Goal: Transaction & Acquisition: Purchase product/service

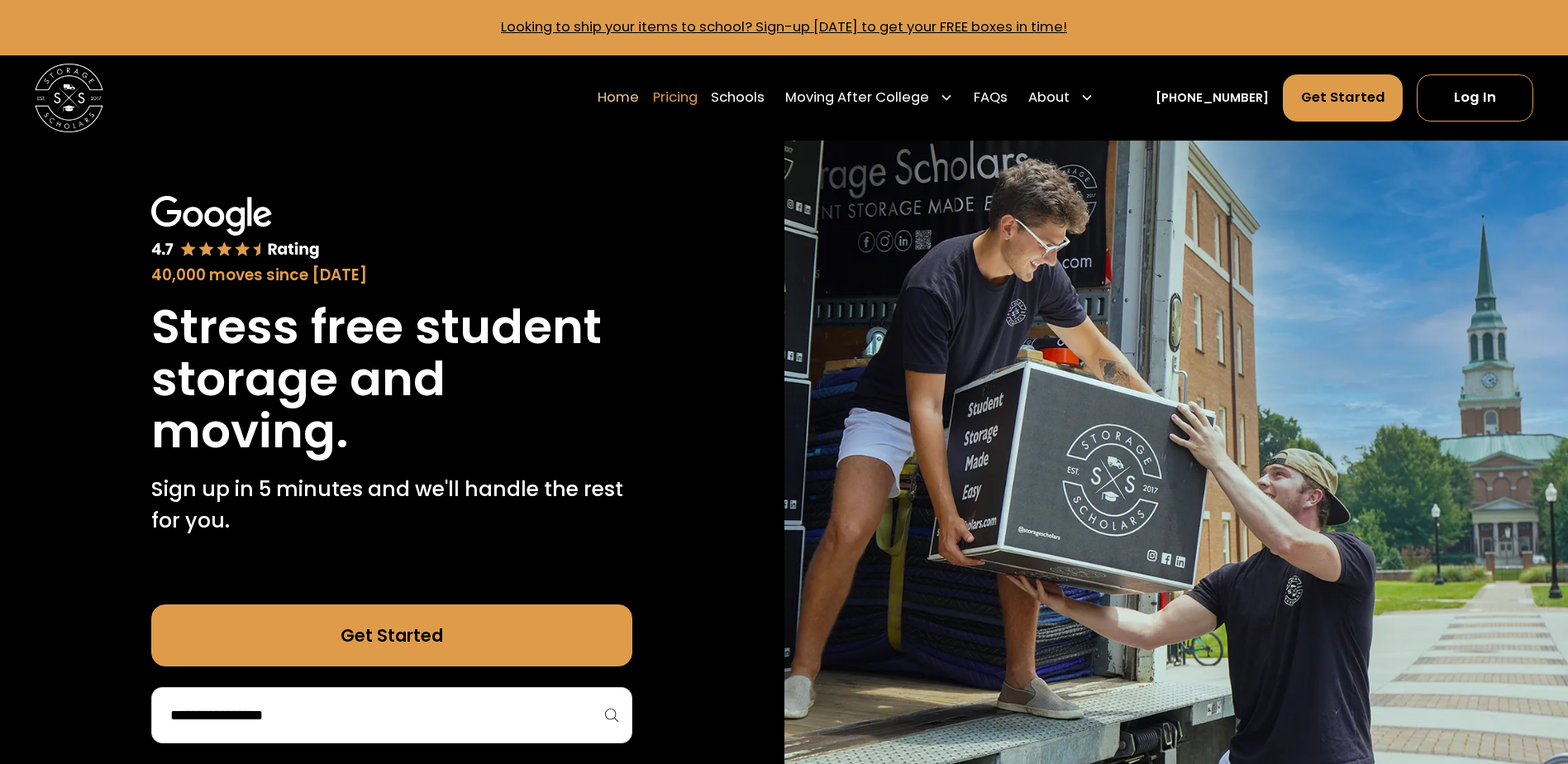
click at [686, 98] on link "Pricing" at bounding box center [675, 98] width 45 height 48
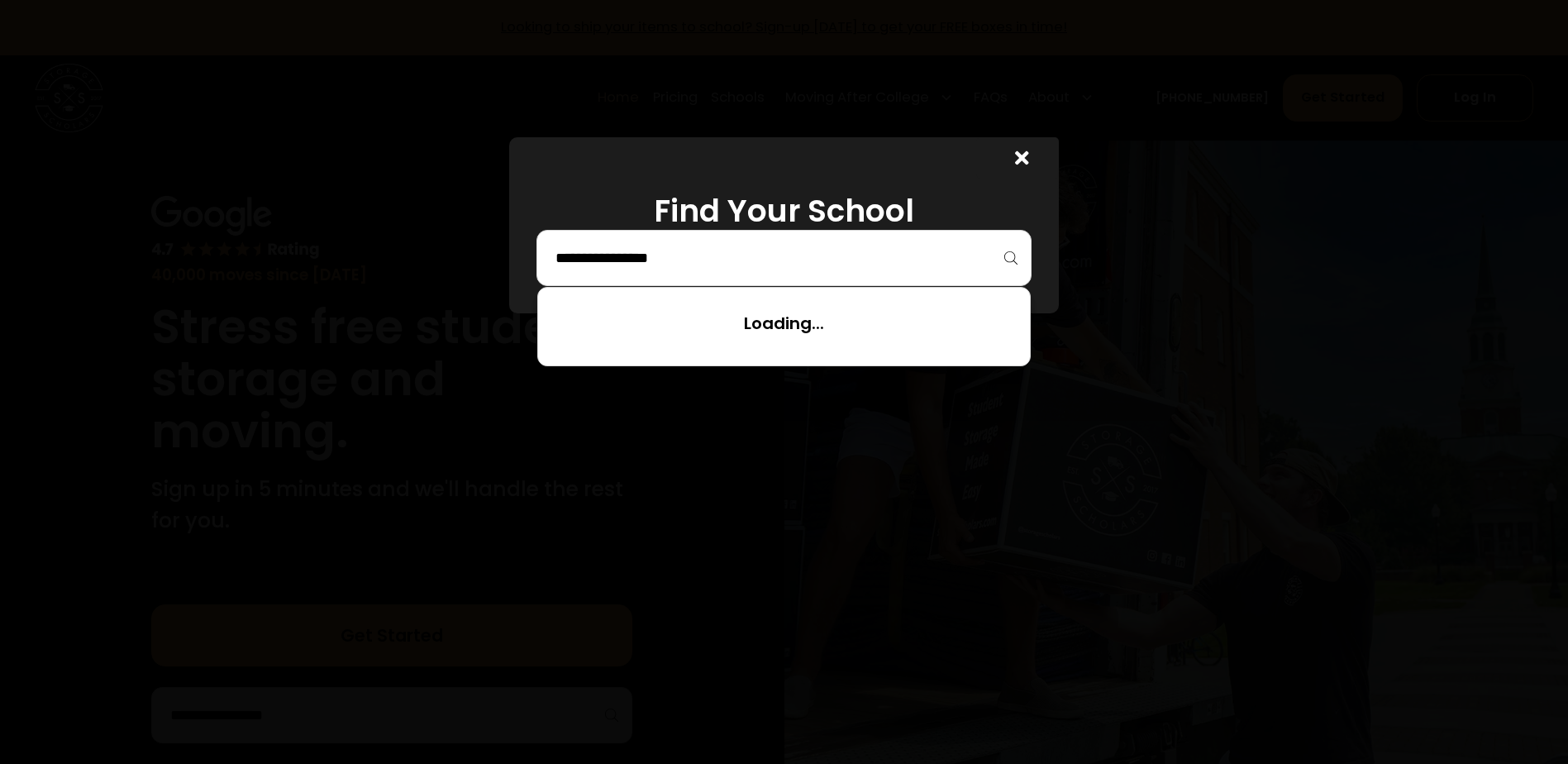
click at [583, 267] on input "search" at bounding box center [784, 258] width 461 height 28
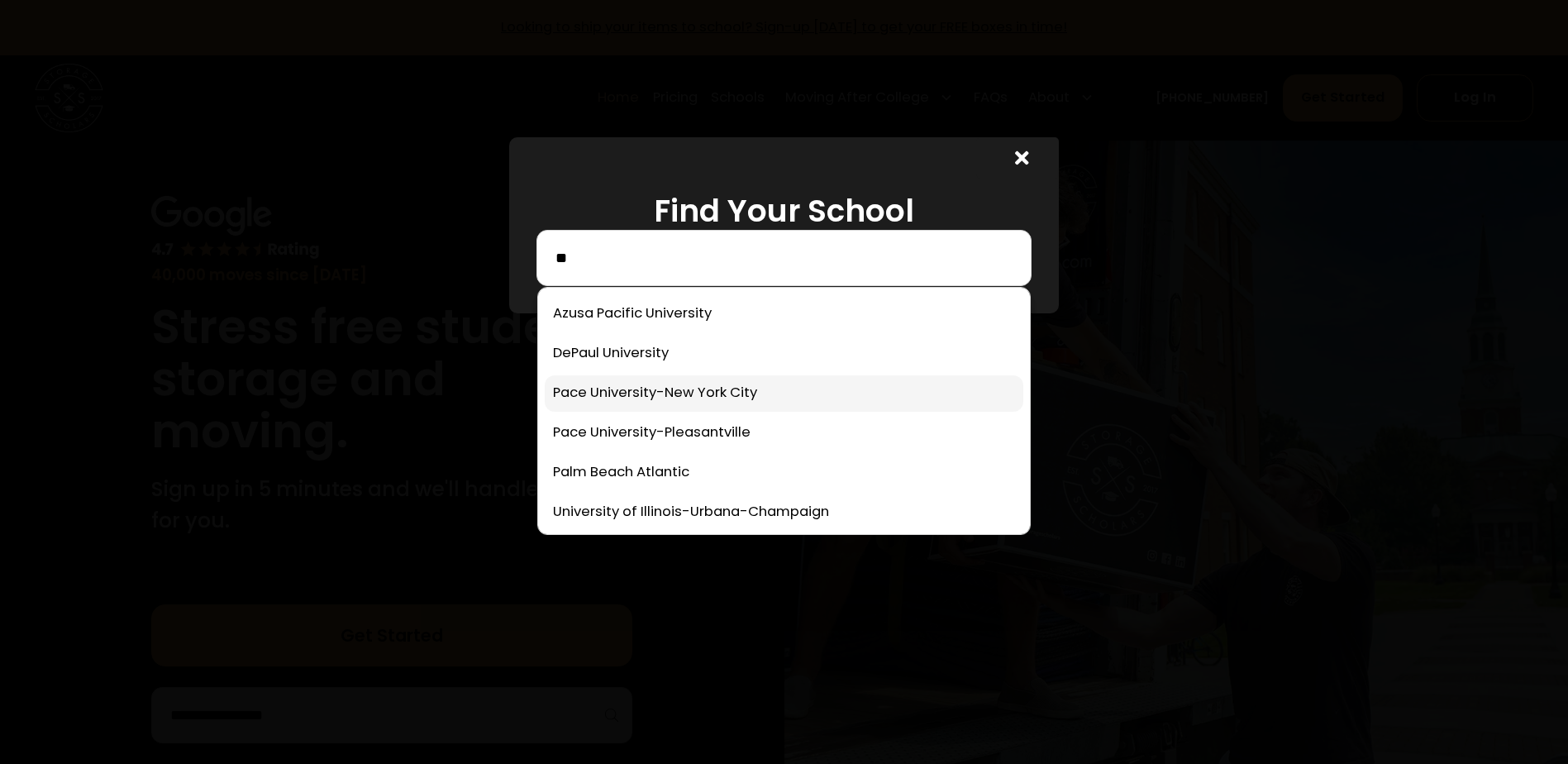
type input "**"
click at [683, 400] on link at bounding box center [784, 393] width 478 height 36
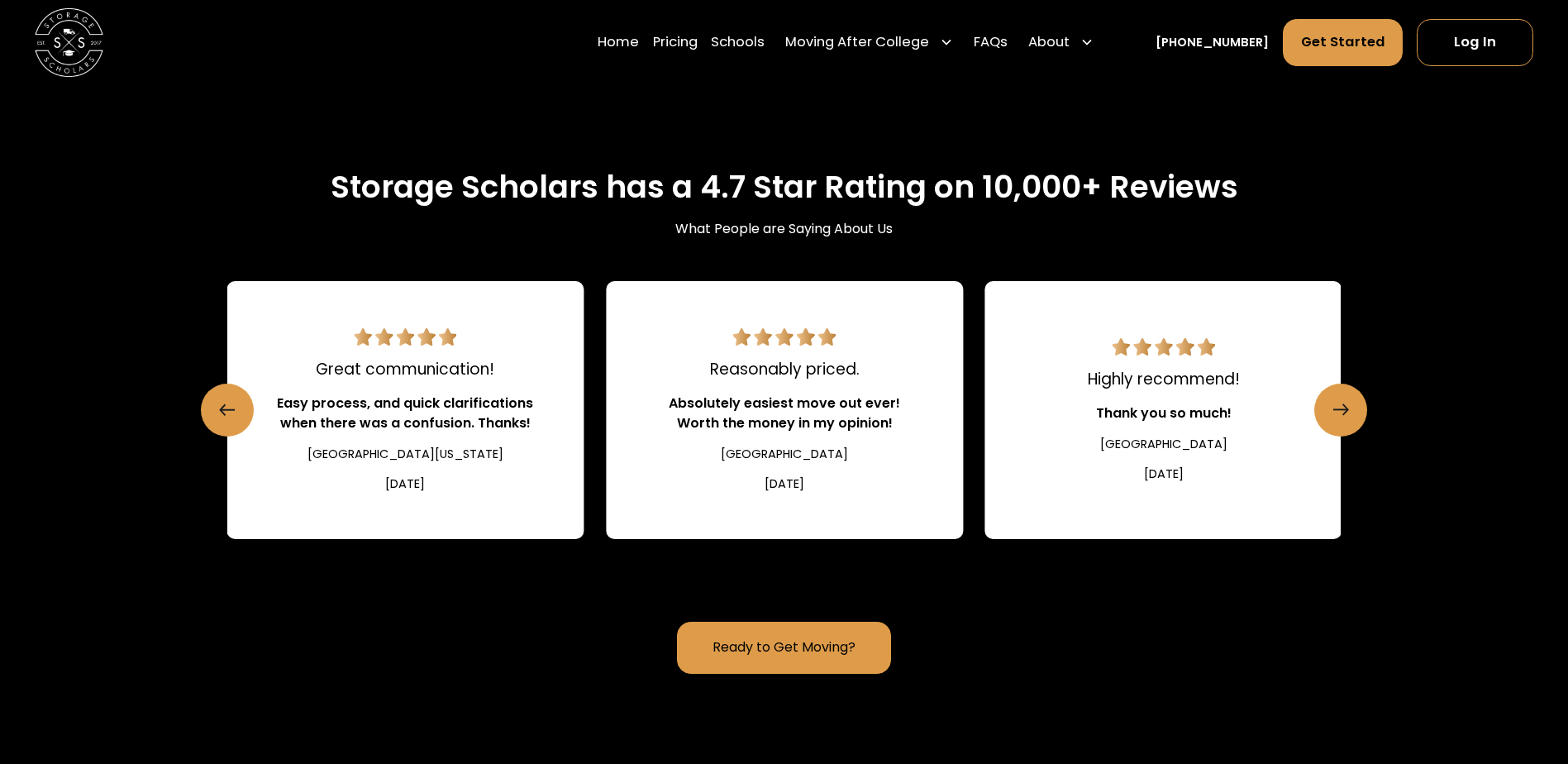
scroll to position [2118, 0]
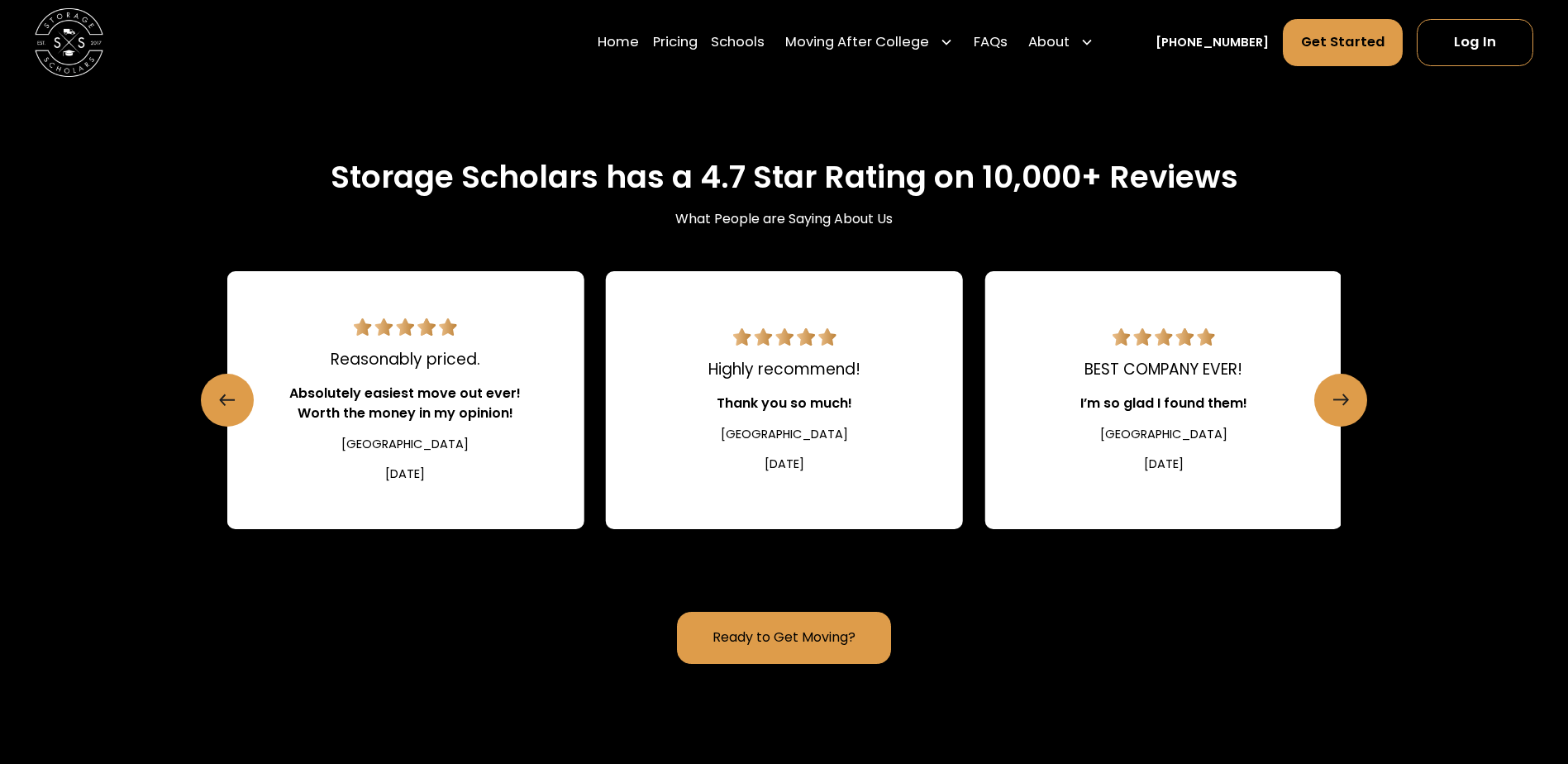
click at [821, 612] on link "Ready to Get Moving?" at bounding box center [783, 637] width 214 height 52
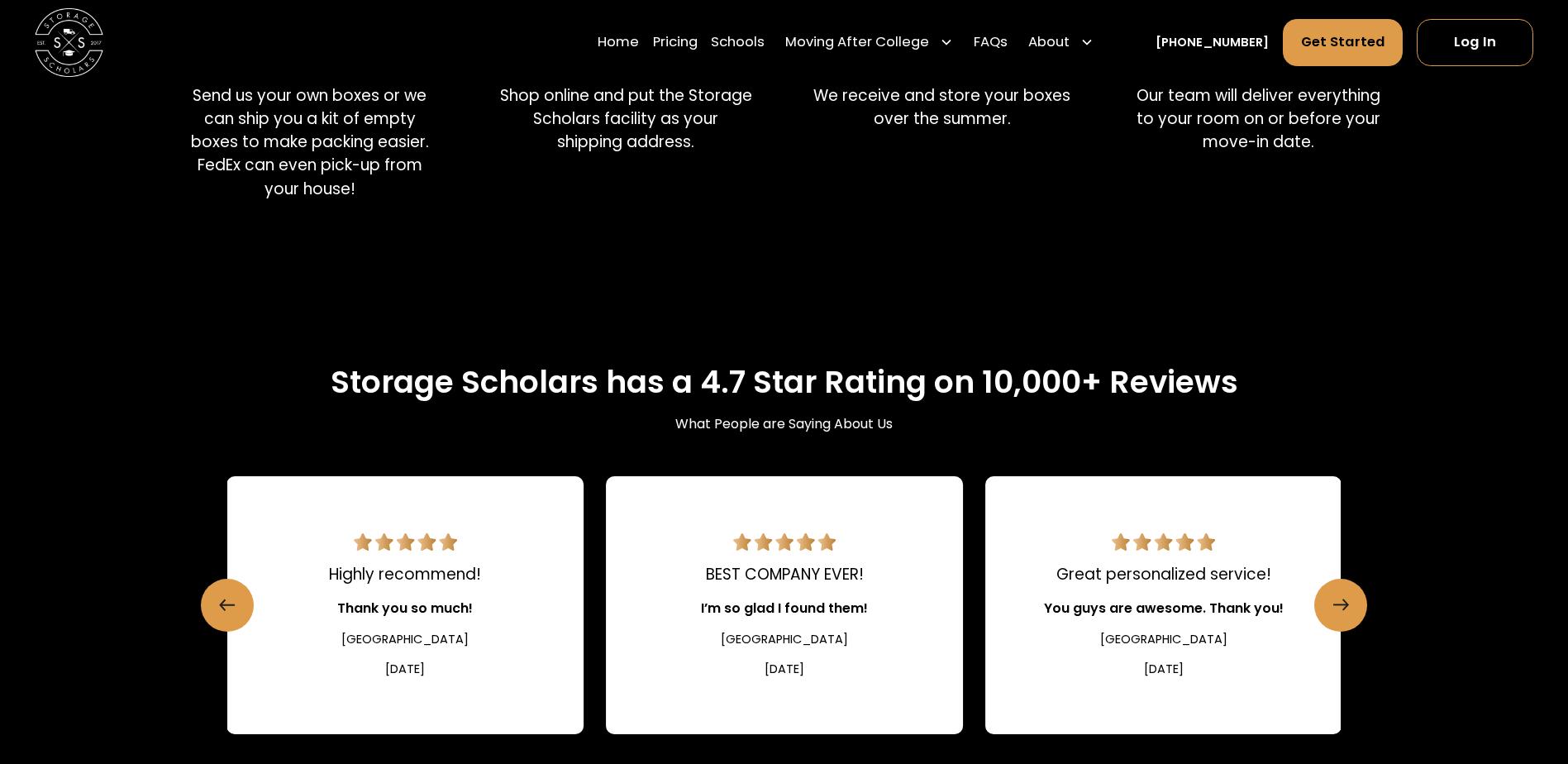
scroll to position [1870, 0]
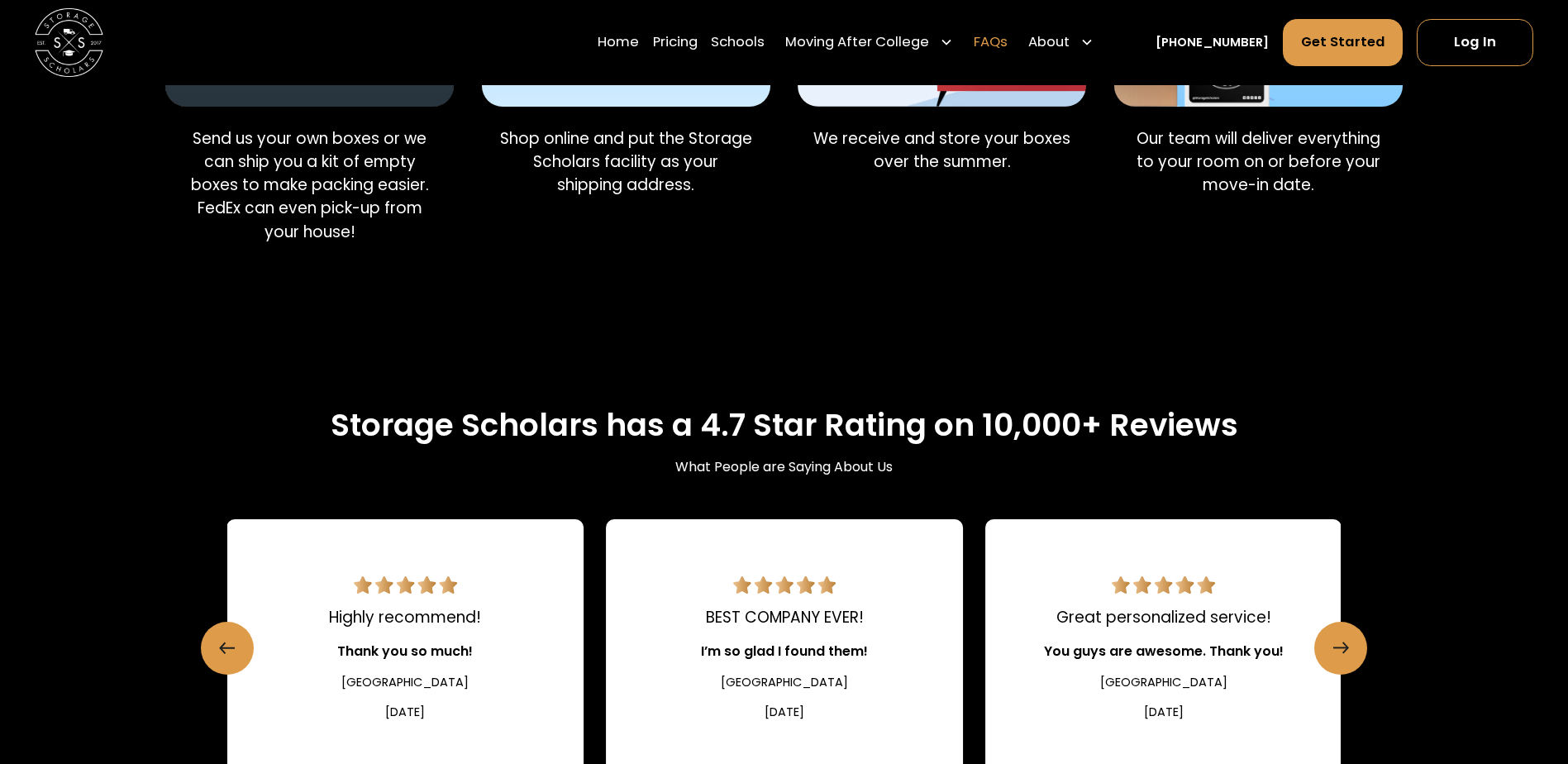
click at [1007, 44] on link "FAQs" at bounding box center [991, 43] width 34 height 48
